Goal: Task Accomplishment & Management: Manage account settings

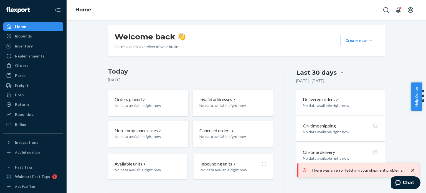
scroll to position [77, 0]
click at [141, 103] on p "No data available right now" at bounding box center [141, 105] width 52 height 6
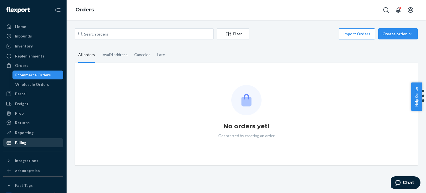
click at [40, 146] on div "Billing" at bounding box center [33, 143] width 59 height 8
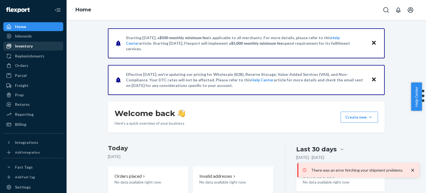
click at [38, 46] on div "Inventory" at bounding box center [33, 46] width 59 height 8
